Goal: Find specific page/section: Find specific page/section

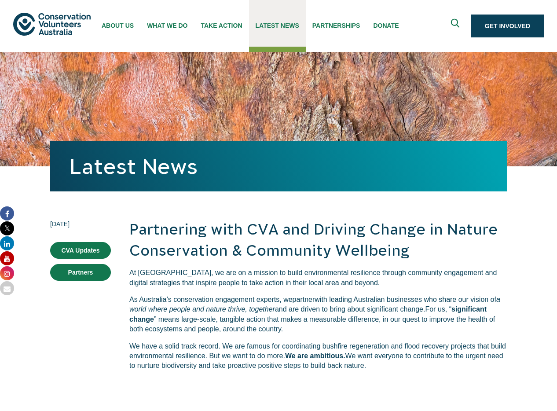
click at [290, 28] on span "Latest News" at bounding box center [278, 25] width 44 height 7
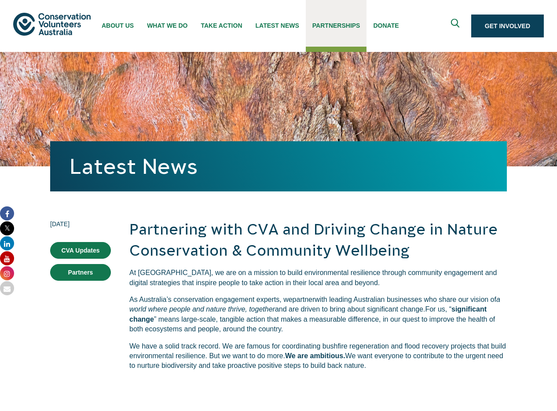
click at [327, 26] on span "Partnerships" at bounding box center [337, 25] width 48 height 7
